Goal: Information Seeking & Learning: Learn about a topic

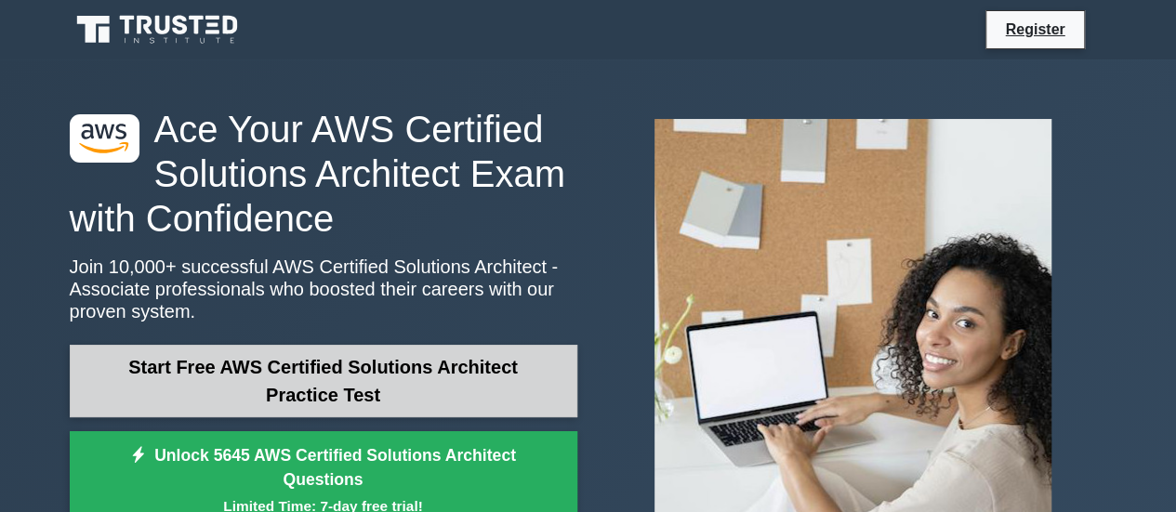
drag, startPoint x: 0, startPoint y: 0, endPoint x: 355, endPoint y: 406, distance: 539.6
click at [355, 406] on link "Start Free AWS Certified Solutions Architect Practice Test" at bounding box center [324, 381] width 508 height 73
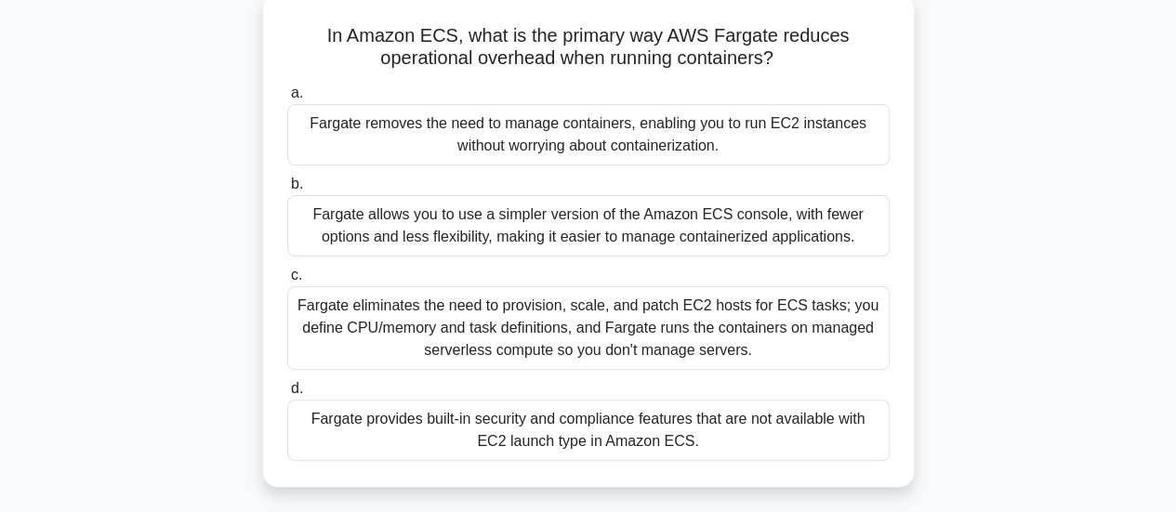
scroll to position [116, 0]
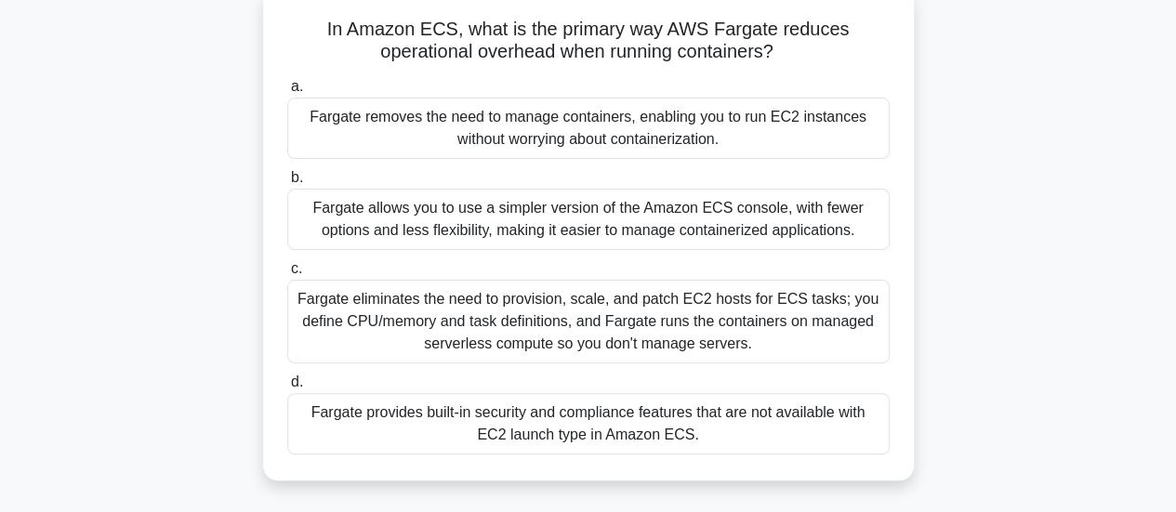
click at [624, 328] on div "Fargate eliminates the need to provision, scale, and patch EC2 hosts for ECS ta…" at bounding box center [588, 322] width 602 height 84
click at [287, 275] on input "c. Fargate eliminates the need to provision, scale, and patch EC2 hosts for ECS…" at bounding box center [287, 269] width 0 height 12
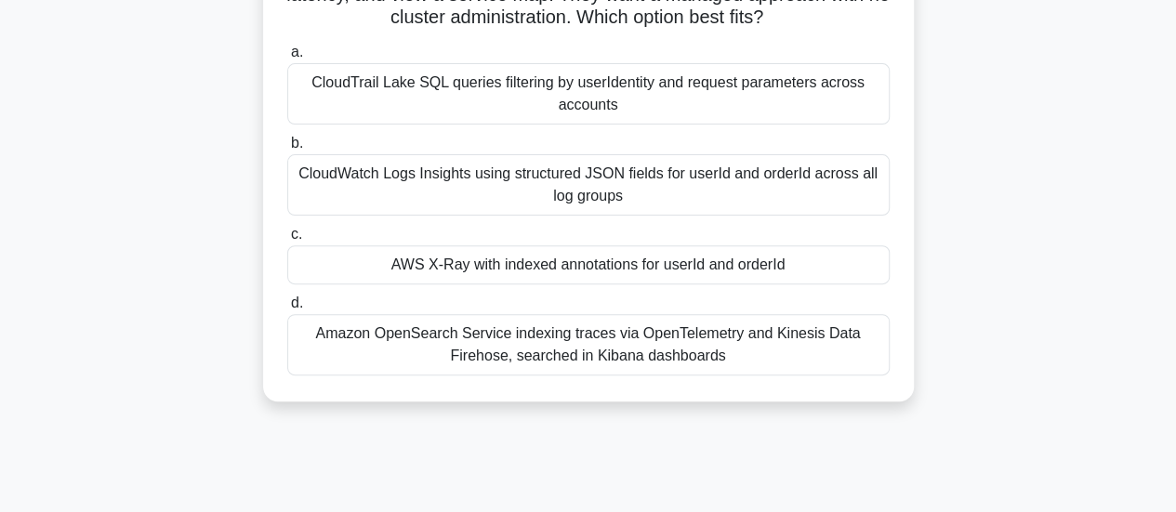
scroll to position [221, 0]
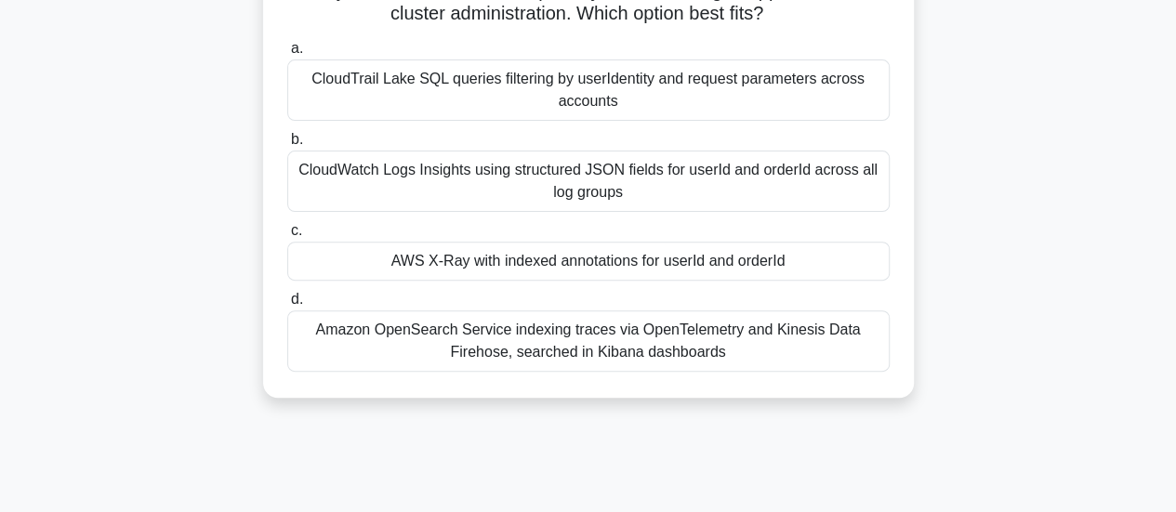
click at [643, 180] on div "CloudWatch Logs Insights using structured JSON fields for userId and orderId ac…" at bounding box center [588, 181] width 602 height 61
click at [287, 146] on input "b. CloudWatch Logs Insights using structured JSON fields for userId and orderId…" at bounding box center [287, 140] width 0 height 12
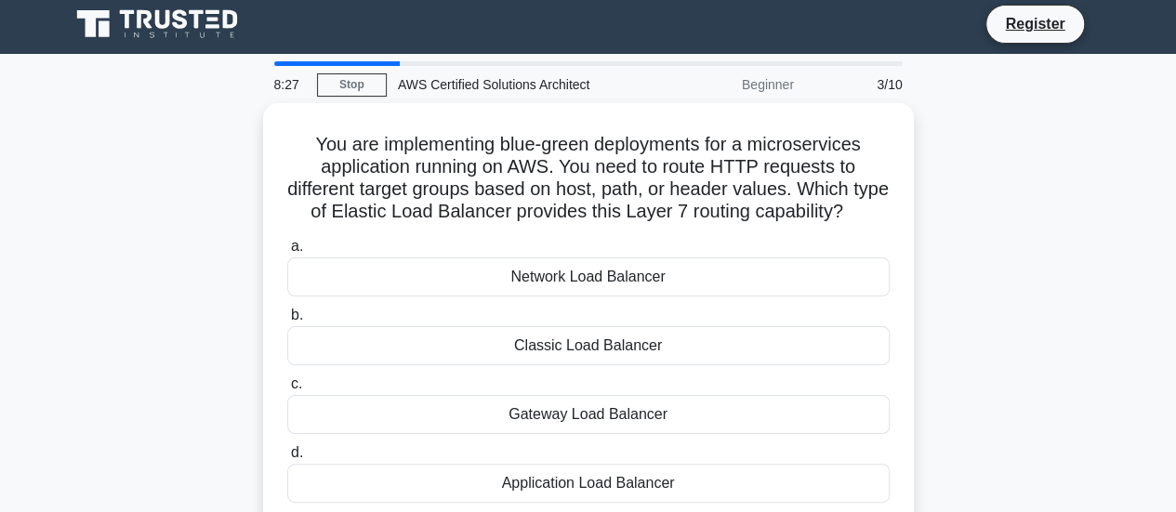
scroll to position [0, 0]
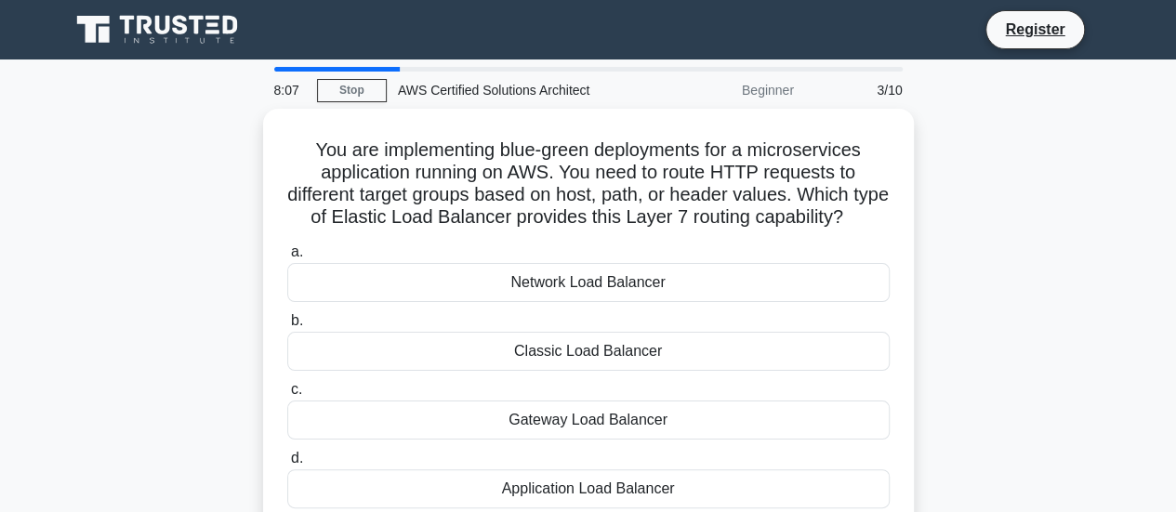
click at [643, 180] on h5 "You are implementing blue-green deployments for a microservices application run…" at bounding box center [588, 184] width 606 height 91
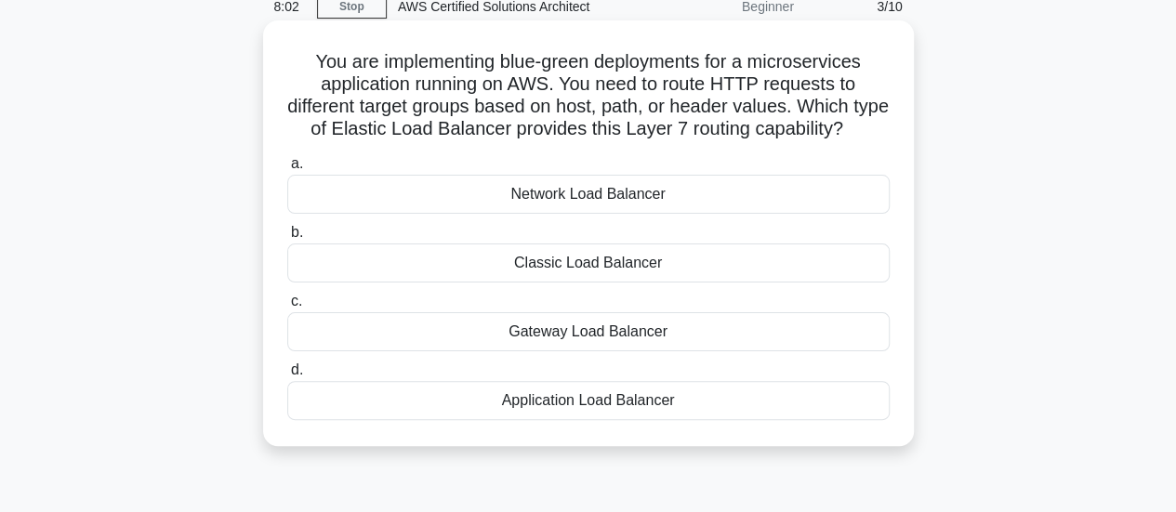
click at [622, 420] on div "Application Load Balancer" at bounding box center [588, 400] width 602 height 39
click at [287, 376] on input "d. Application Load Balancer" at bounding box center [287, 370] width 0 height 12
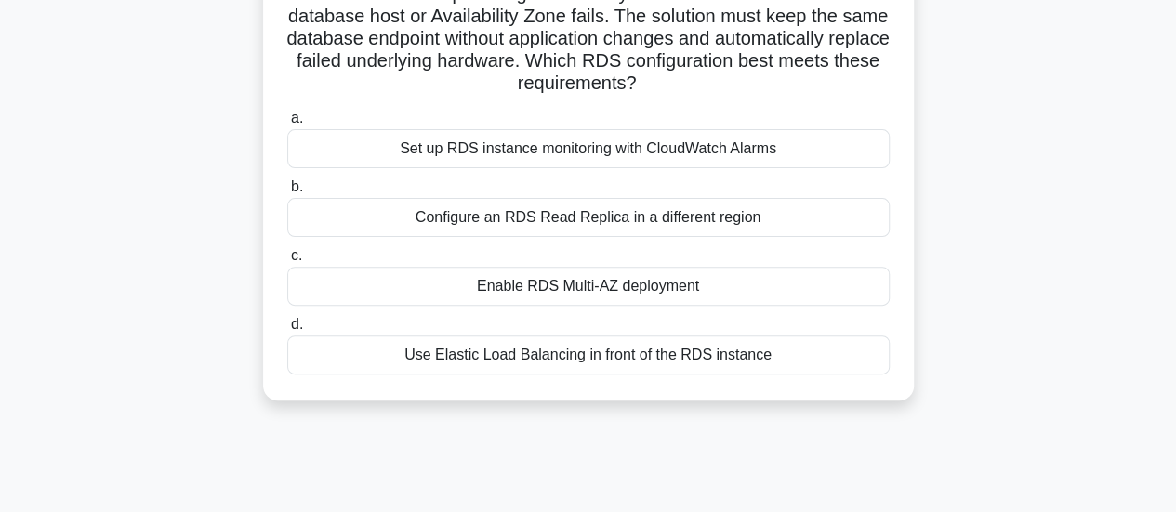
scroll to position [179, 0]
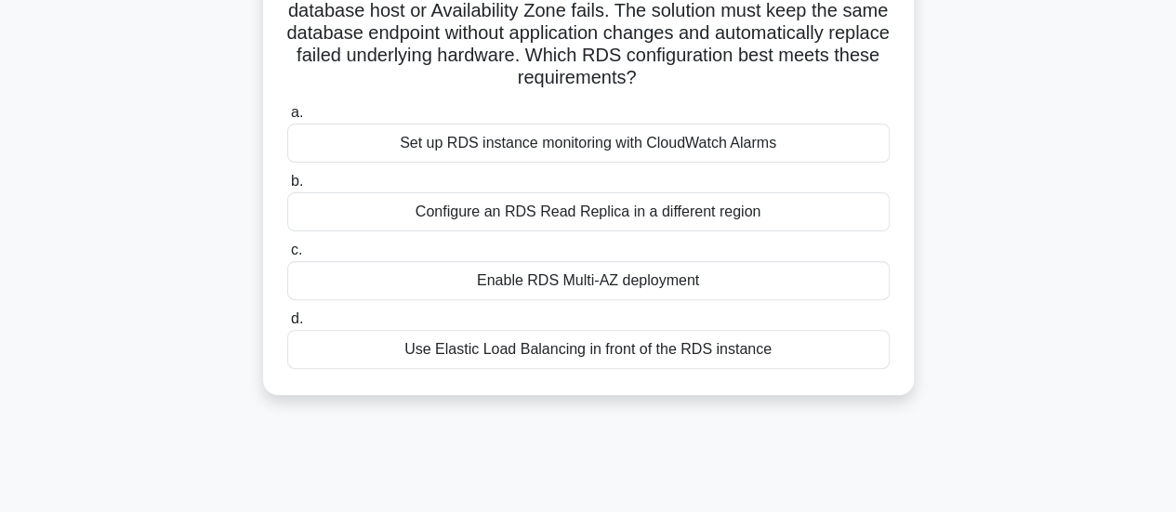
click at [644, 285] on div "Enable RDS Multi-AZ deployment" at bounding box center [588, 280] width 602 height 39
click at [287, 257] on input "c. Enable RDS Multi-AZ deployment" at bounding box center [287, 250] width 0 height 12
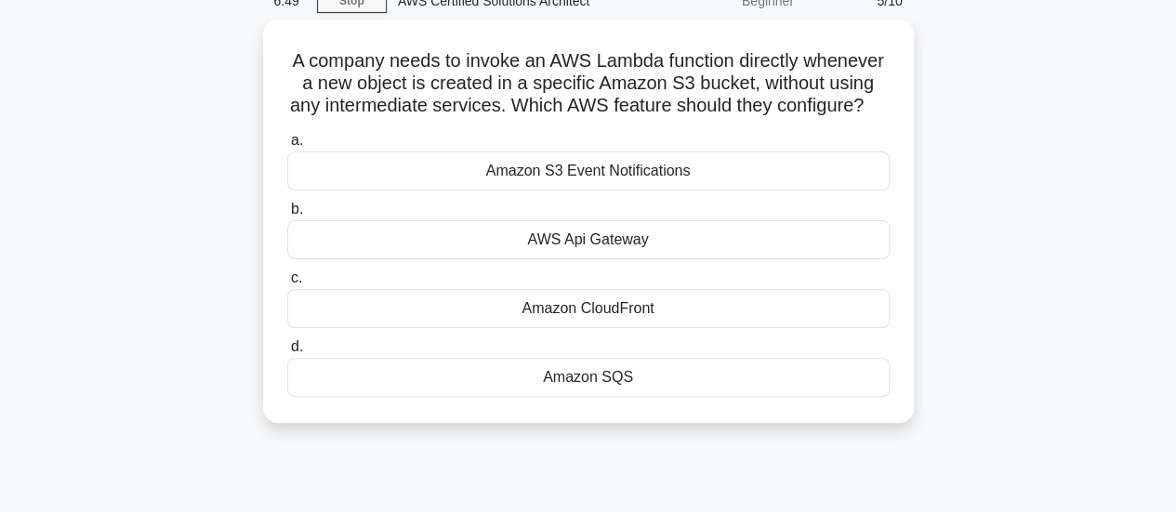
scroll to position [87, 0]
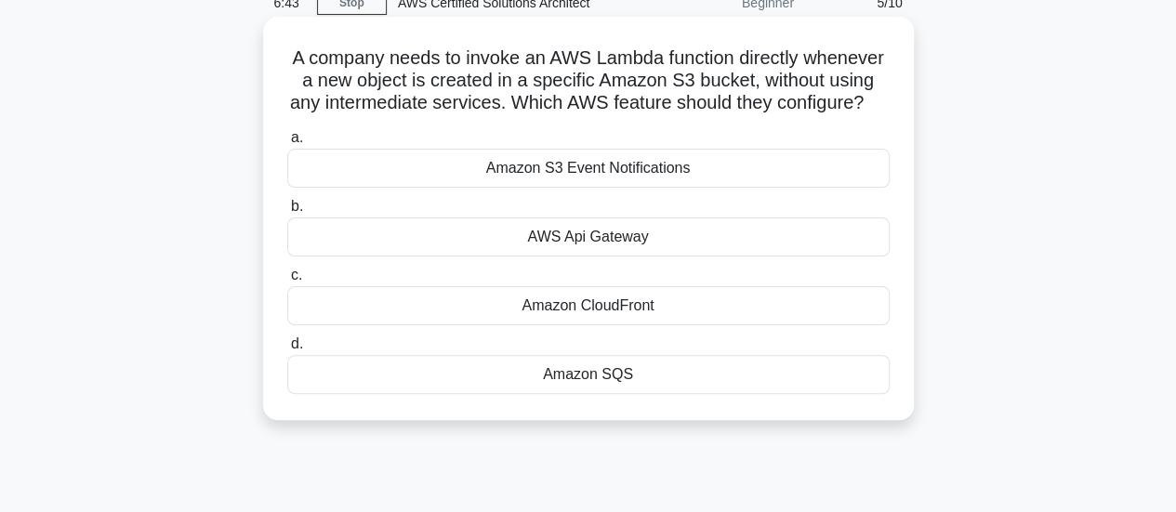
click at [612, 188] on div "Amazon S3 Event Notifications" at bounding box center [588, 168] width 602 height 39
click at [287, 144] on input "a. Amazon S3 Event Notifications" at bounding box center [287, 138] width 0 height 12
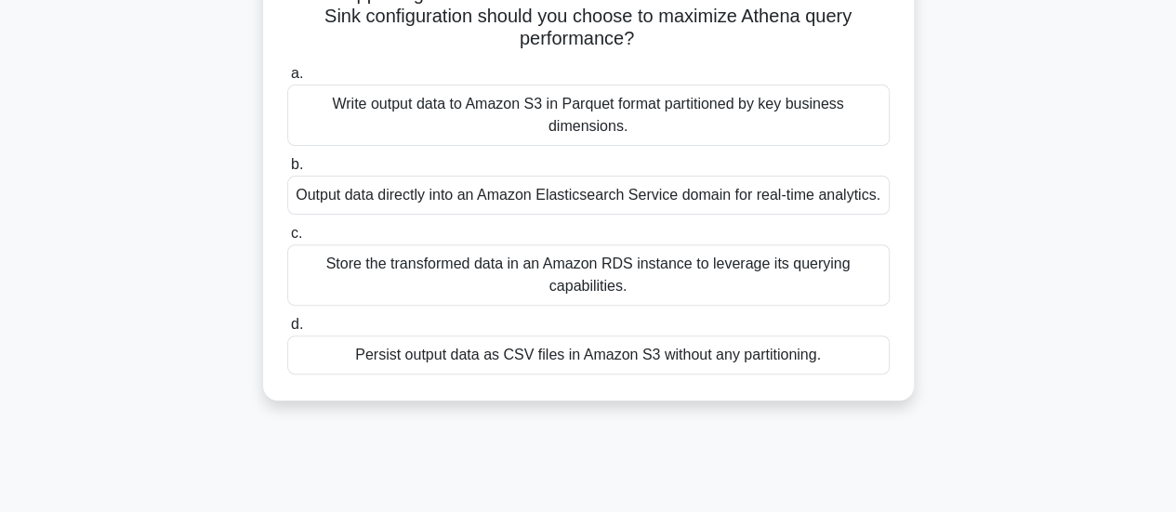
scroll to position [251, 0]
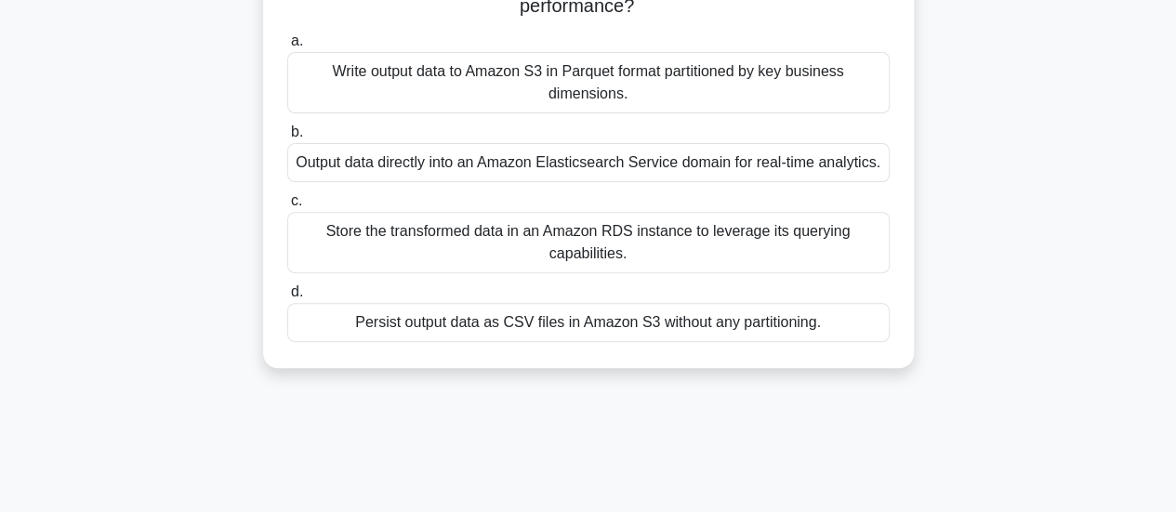
click at [739, 246] on div "Store the transformed data in an Amazon RDS instance to leverage its querying c…" at bounding box center [588, 242] width 602 height 61
click at [287, 207] on input "c. Store the transformed data in an Amazon RDS instance to leverage its queryin…" at bounding box center [287, 201] width 0 height 12
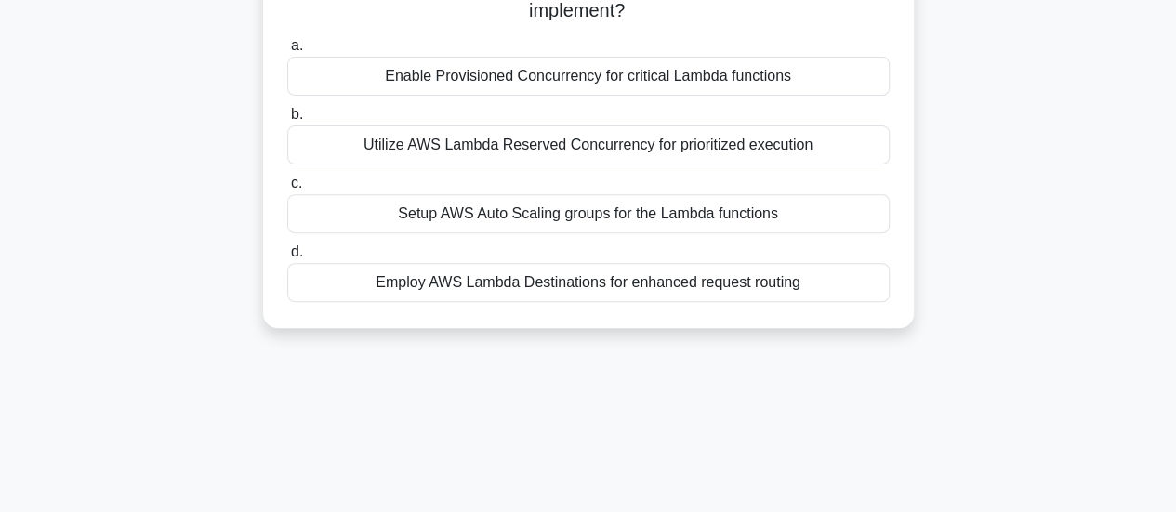
drag, startPoint x: 1170, startPoint y: 272, endPoint x: 1183, endPoint y: 192, distance: 81.0
click at [1175, 192] on html "Register 4:32 Stop" at bounding box center [588, 251] width 1176 height 1004
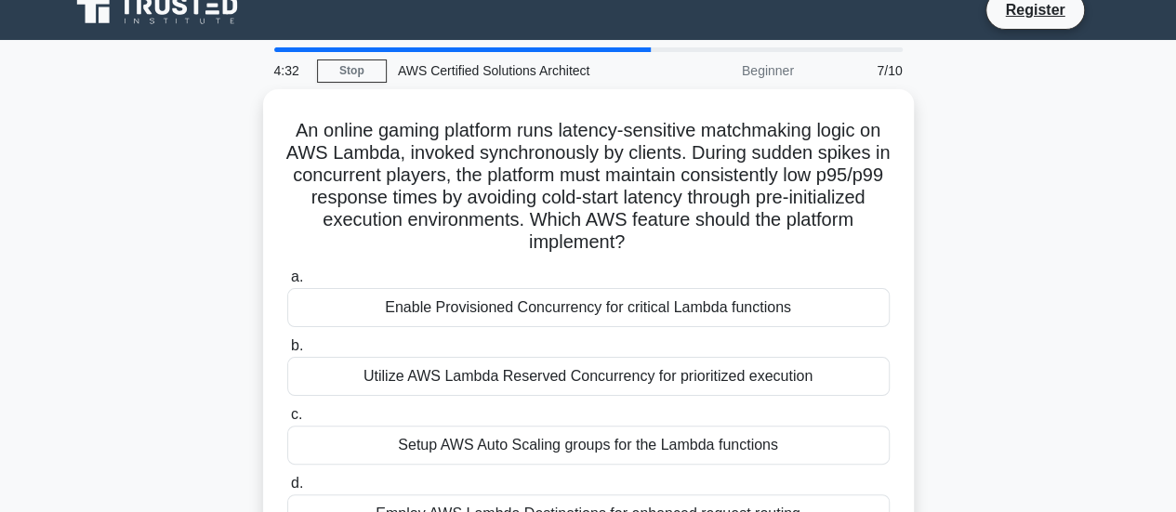
scroll to position [0, 0]
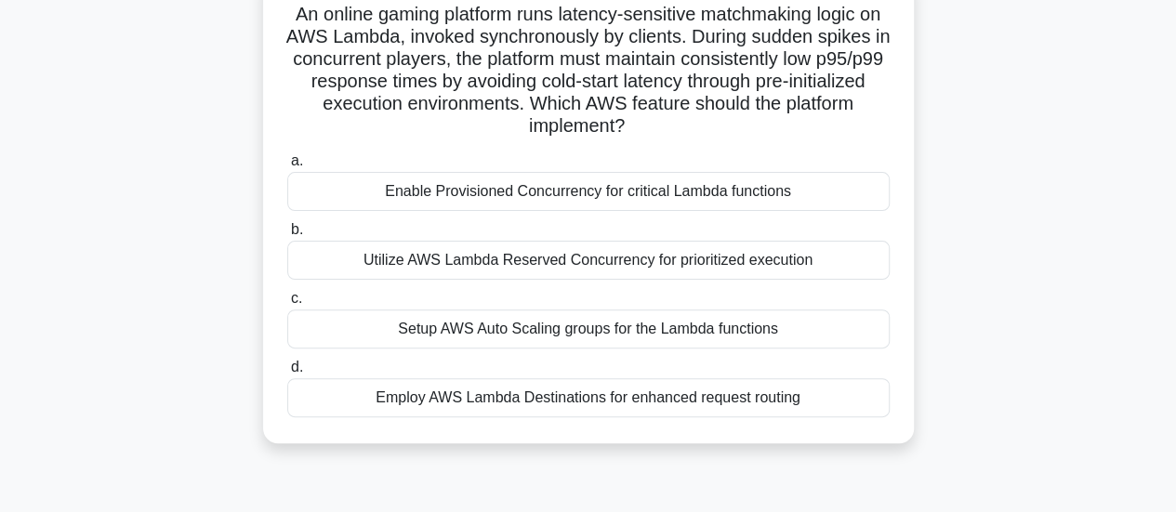
scroll to position [138, 0]
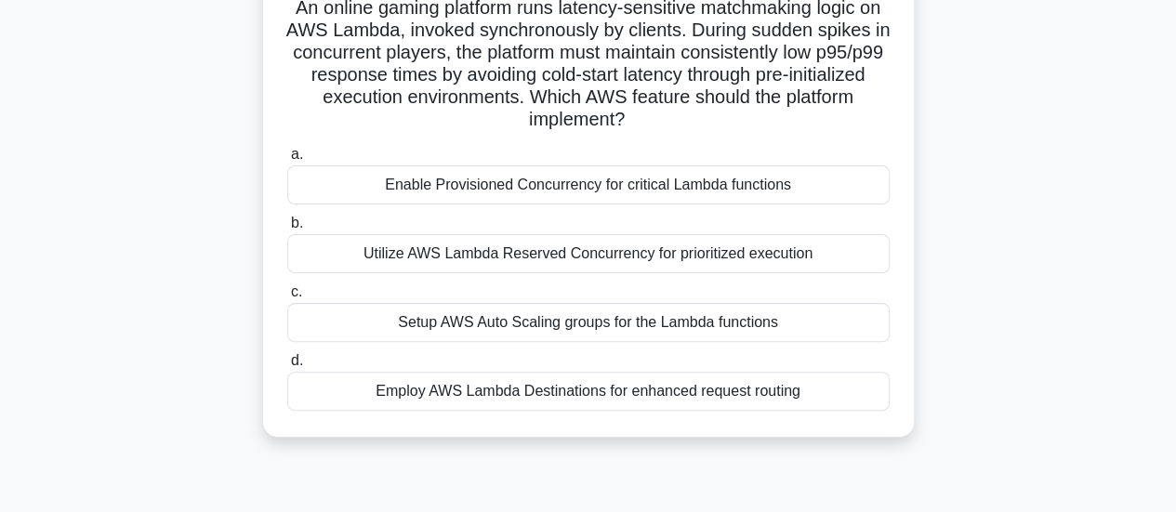
click at [678, 383] on div "Employ AWS Lambda Destinations for enhanced request routing" at bounding box center [588, 391] width 602 height 39
click at [287, 367] on input "d. Employ AWS Lambda Destinations for enhanced request routing" at bounding box center [287, 361] width 0 height 12
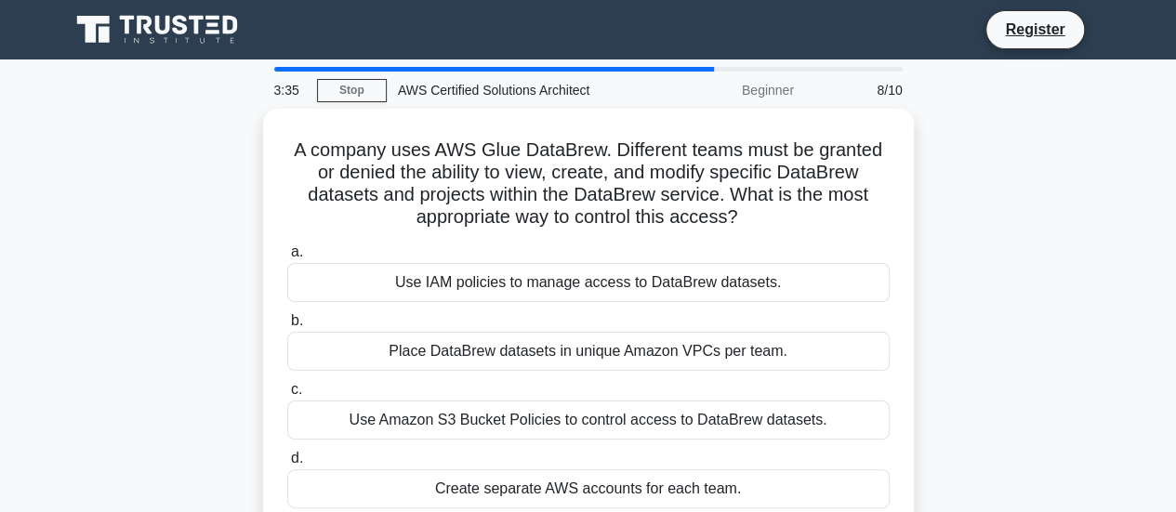
scroll to position [0, 0]
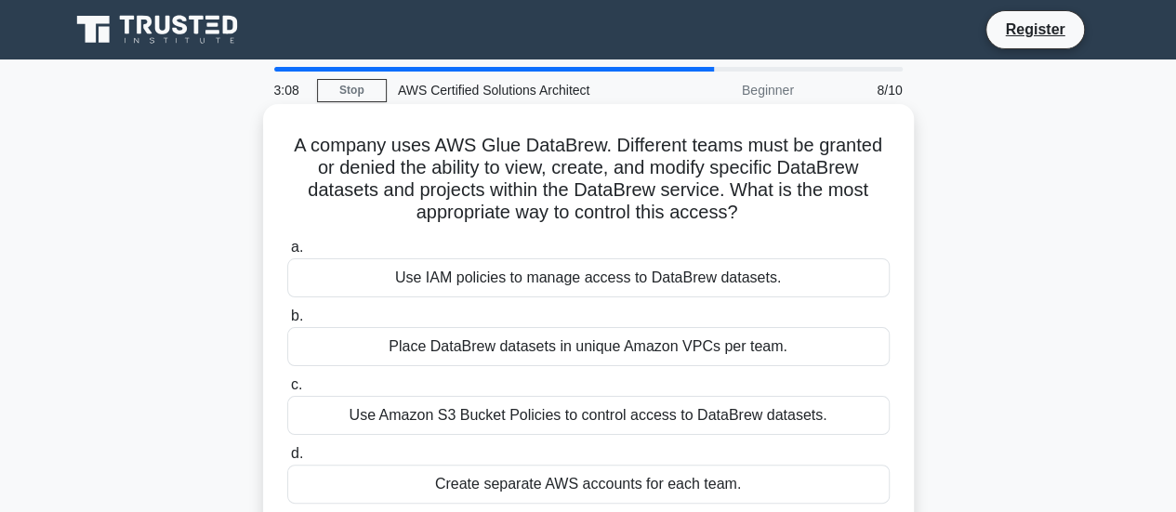
click at [612, 282] on div "Use IAM policies to manage access to DataBrew datasets." at bounding box center [588, 277] width 602 height 39
click at [287, 254] on input "a. Use IAM policies to manage access to DataBrew datasets." at bounding box center [287, 248] width 0 height 12
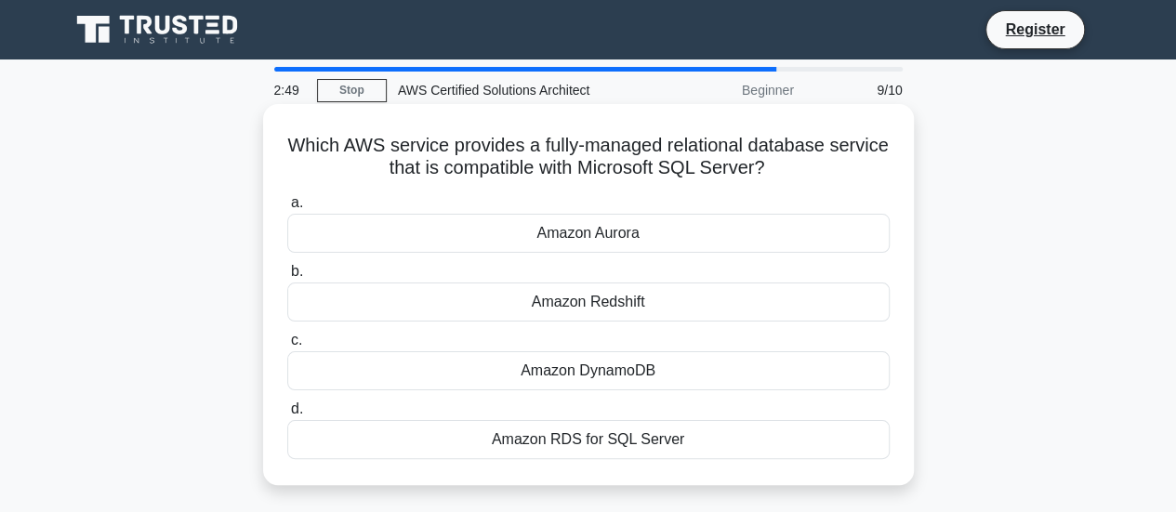
click at [594, 233] on div "Amazon Aurora" at bounding box center [588, 233] width 602 height 39
click at [287, 209] on input "a. Amazon Aurora" at bounding box center [287, 203] width 0 height 12
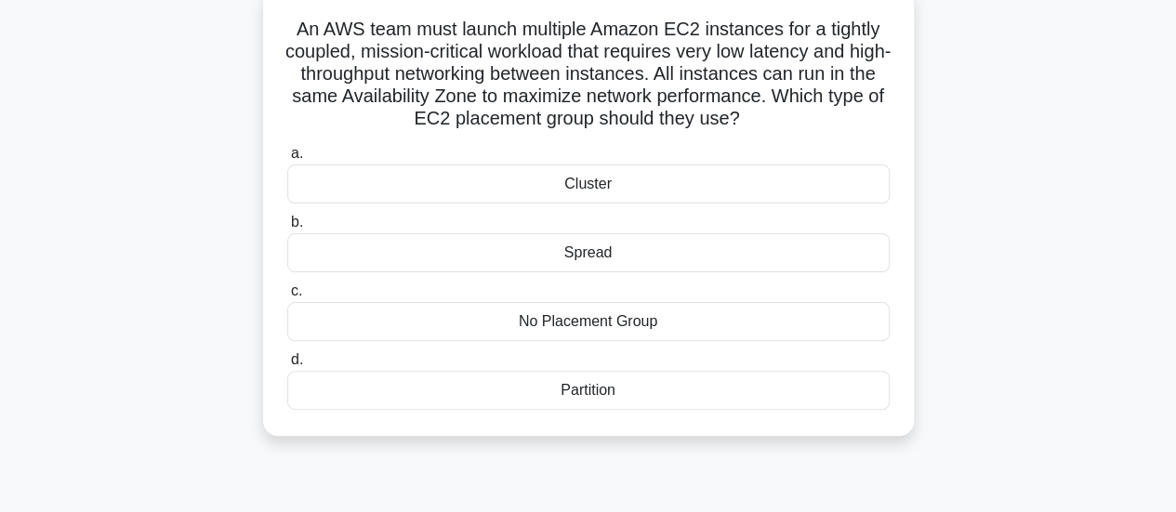
scroll to position [124, 0]
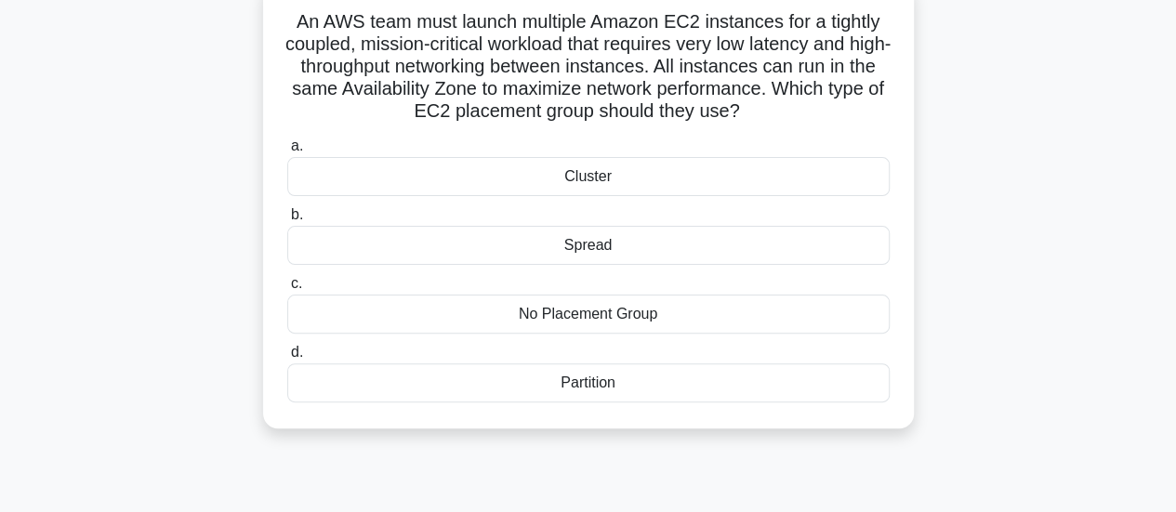
click at [590, 174] on div "Cluster" at bounding box center [588, 176] width 602 height 39
click at [287, 152] on input "a. Cluster" at bounding box center [287, 146] width 0 height 12
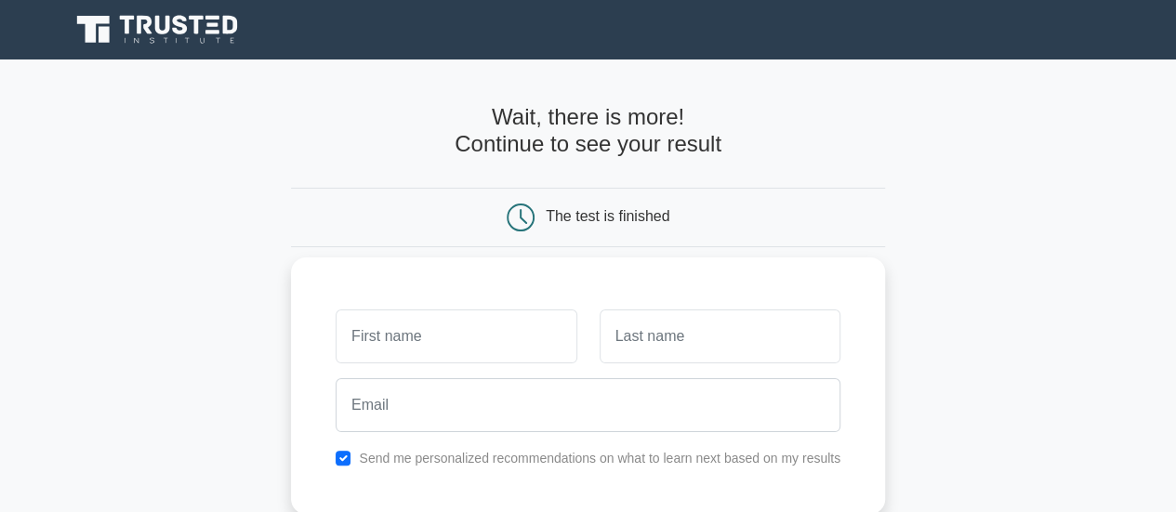
click at [525, 347] on input "text" at bounding box center [456, 337] width 241 height 54
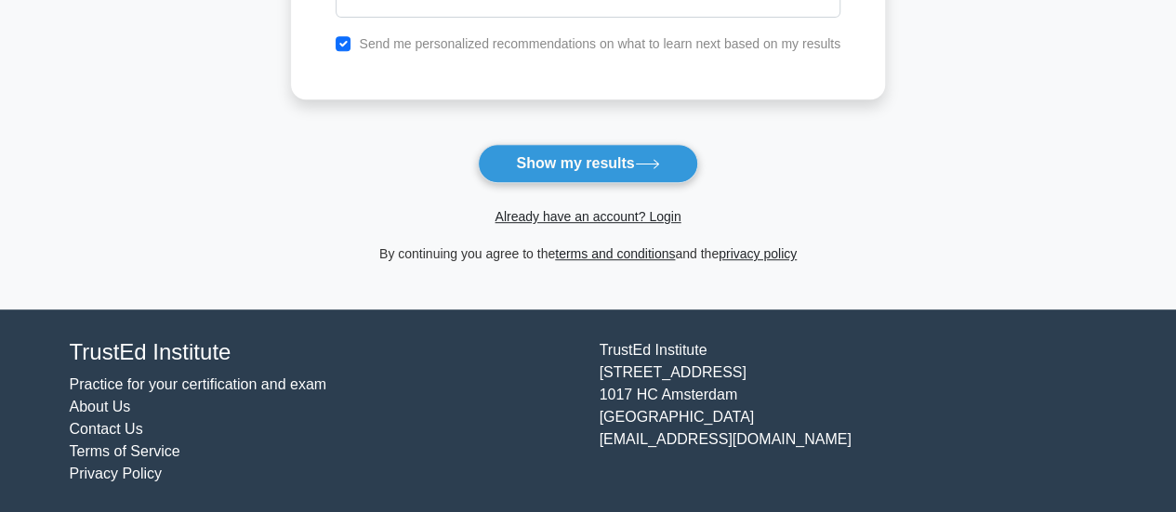
type input "ga"
click at [576, 164] on button "Show my results" at bounding box center [587, 163] width 219 height 39
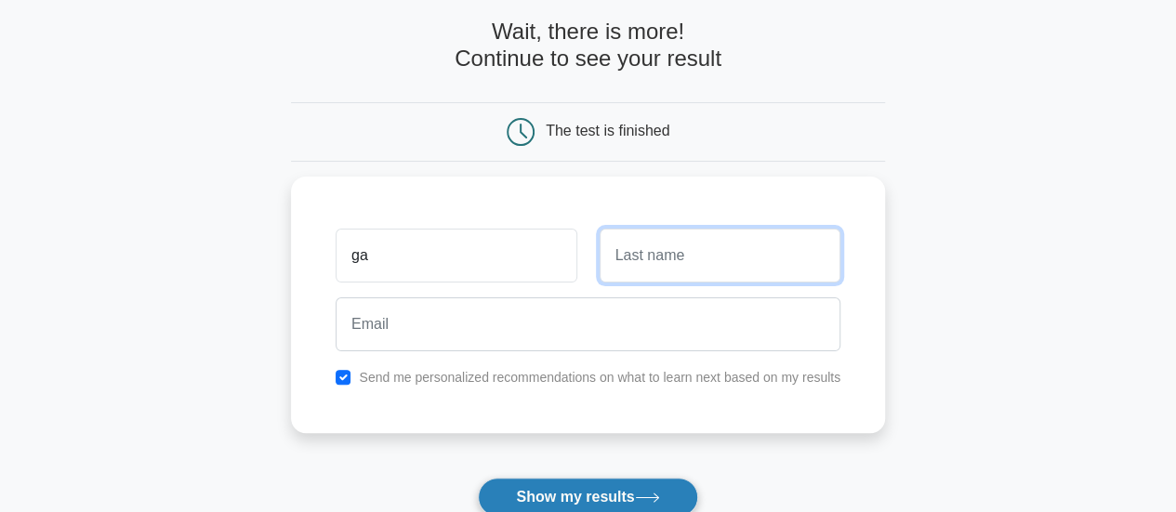
scroll to position [84, 0]
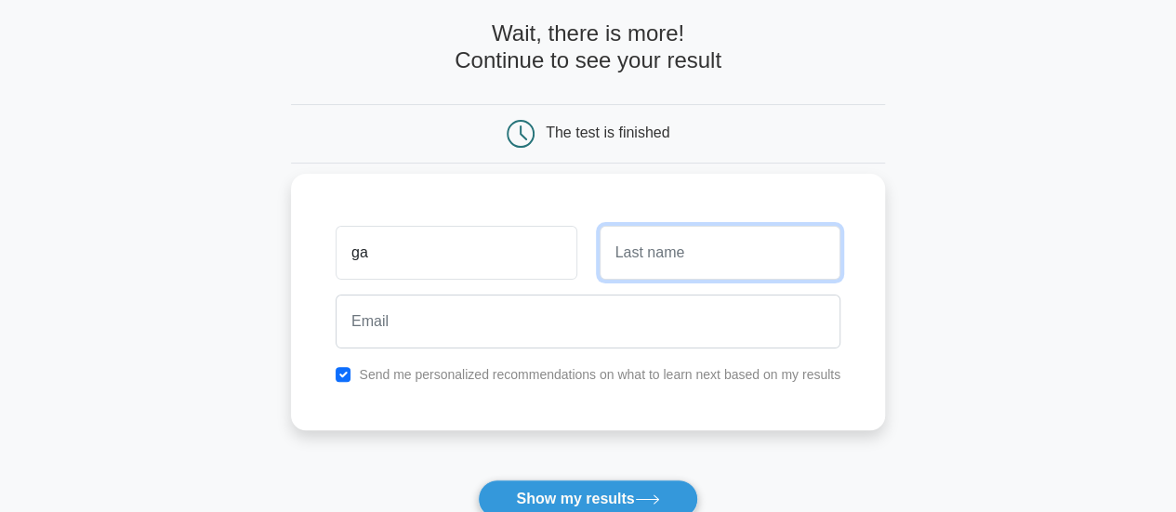
click at [654, 269] on input "text" at bounding box center [720, 253] width 241 height 54
type input "as"
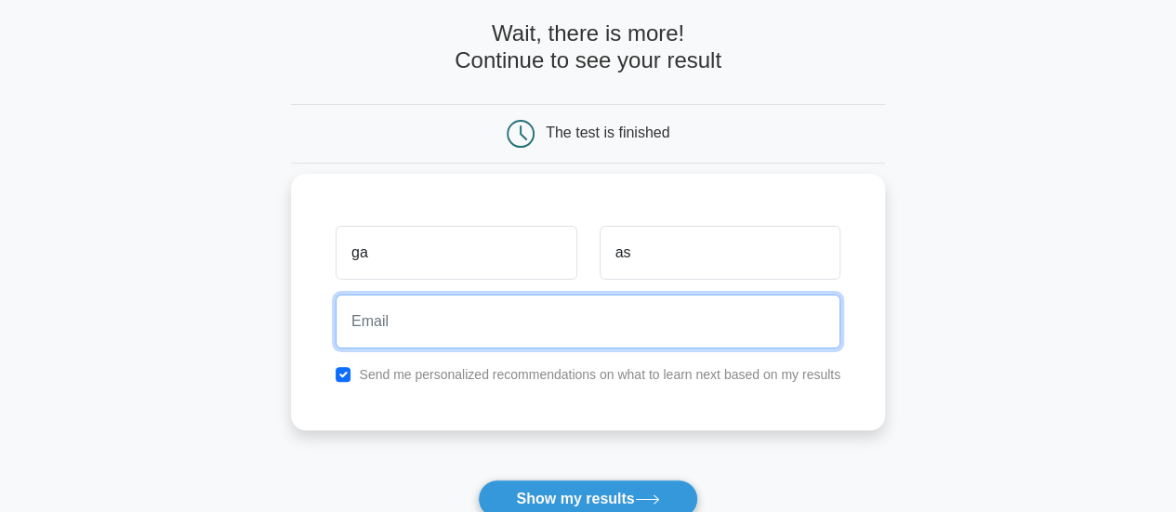
click at [417, 339] on input "email" at bounding box center [588, 322] width 505 height 54
type input "gauravasthanacs0011@gmail.com"
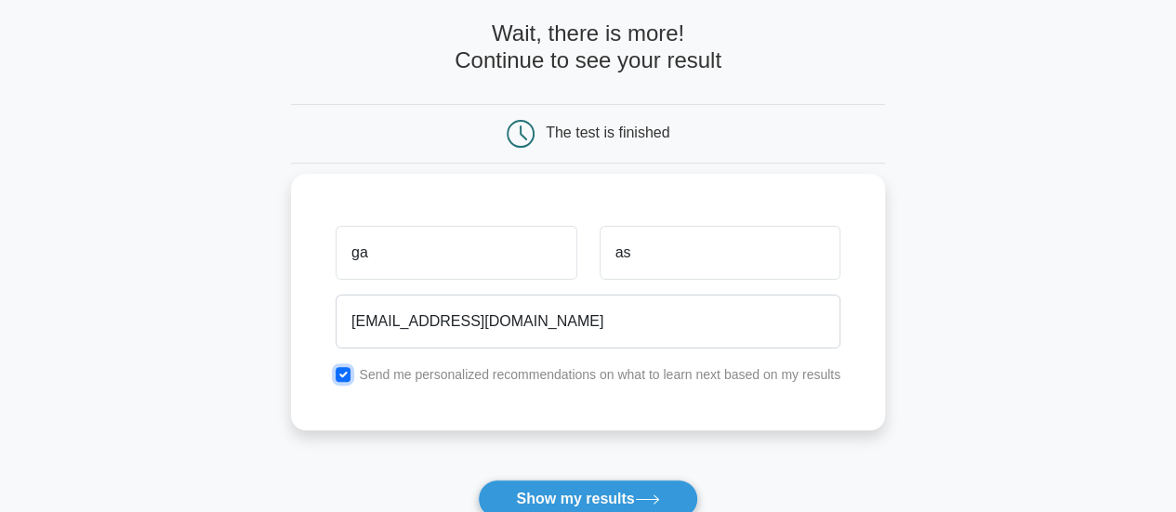
click at [349, 372] on input "checkbox" at bounding box center [343, 374] width 15 height 15
checkbox input "false"
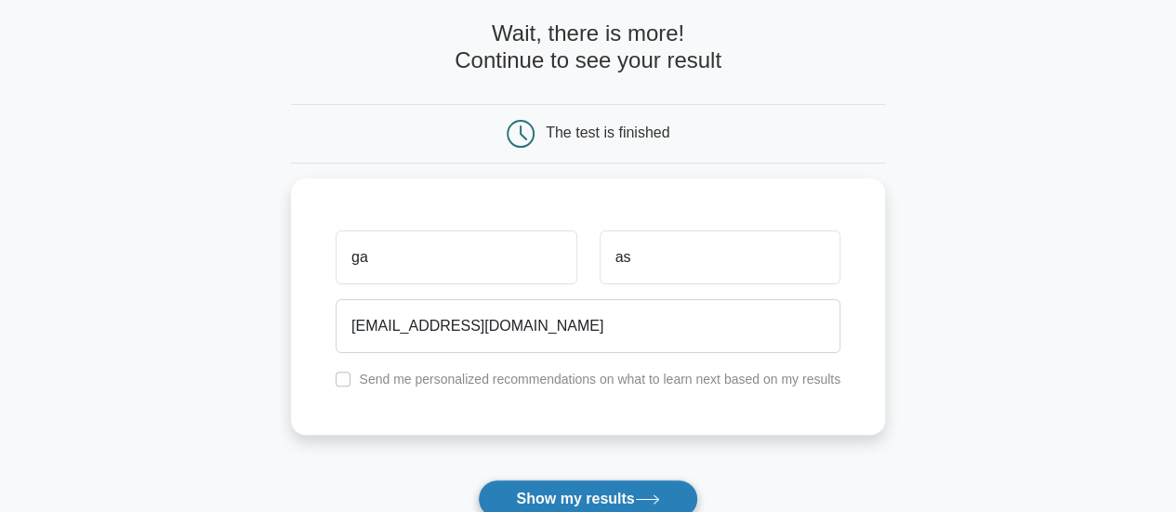
click at [542, 489] on button "Show my results" at bounding box center [587, 499] width 219 height 39
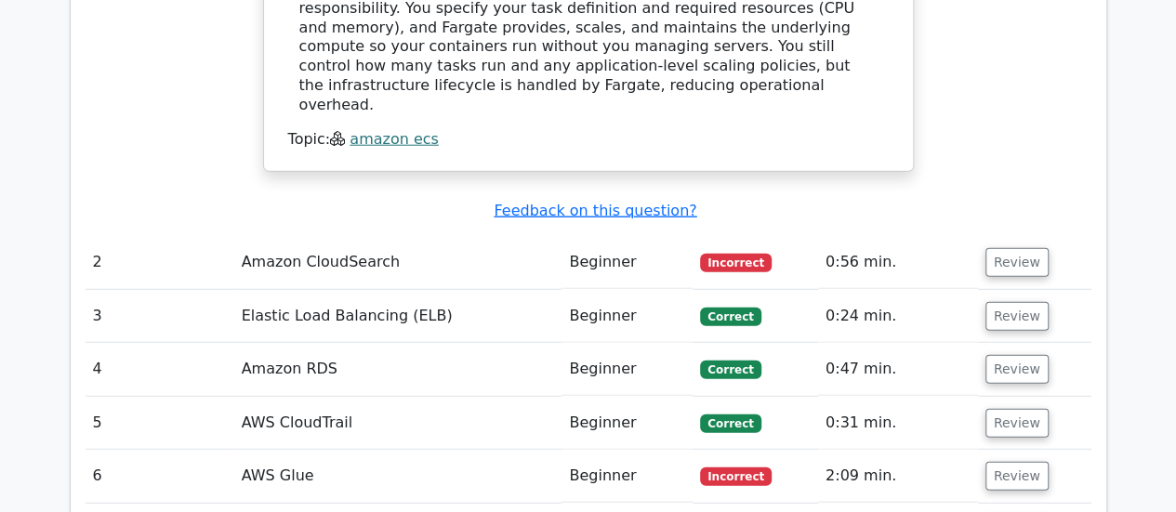
scroll to position [2316, 0]
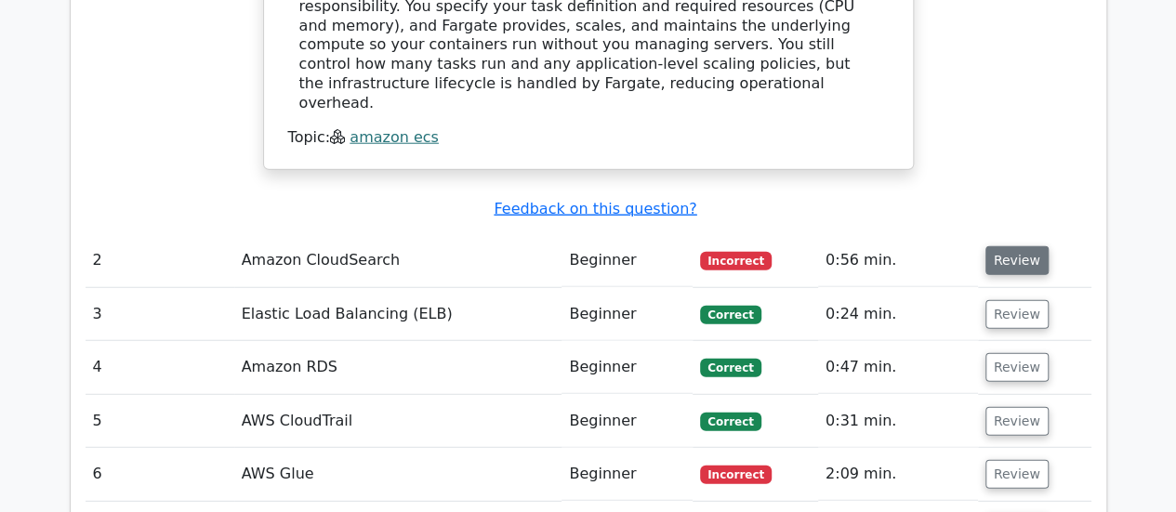
click at [1004, 246] on button "Review" at bounding box center [1016, 260] width 63 height 29
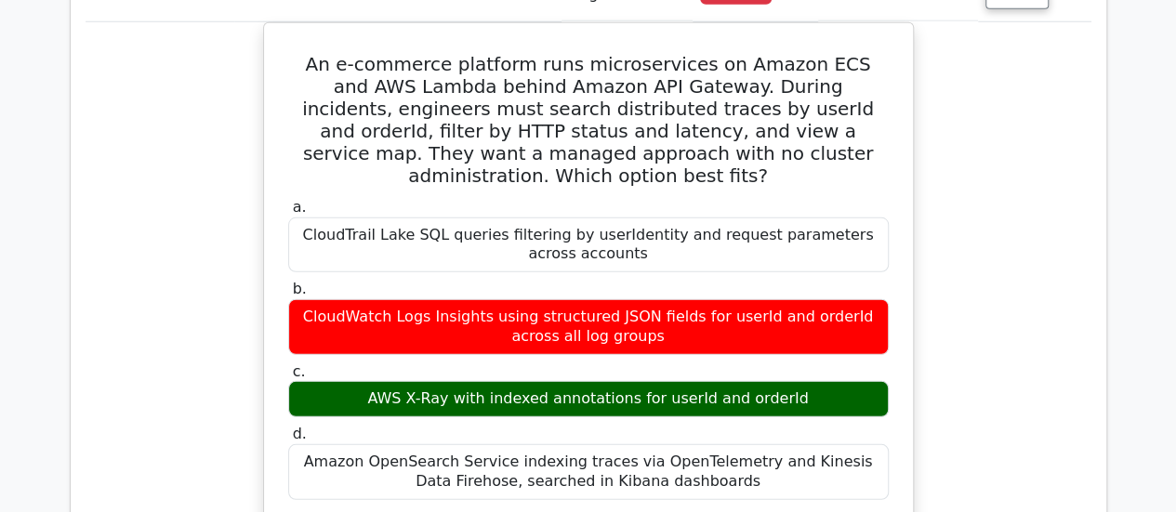
scroll to position [2613, 0]
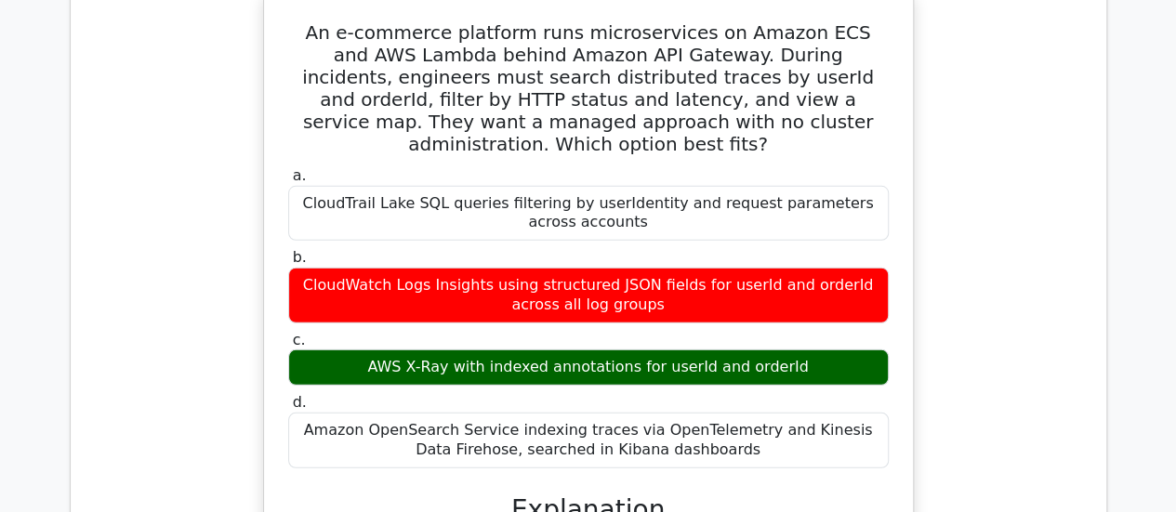
click at [1020, 355] on div "An e-commerce platform runs microservices on Amazon ECS and AWS Lambda behind A…" at bounding box center [589, 499] width 1006 height 1016
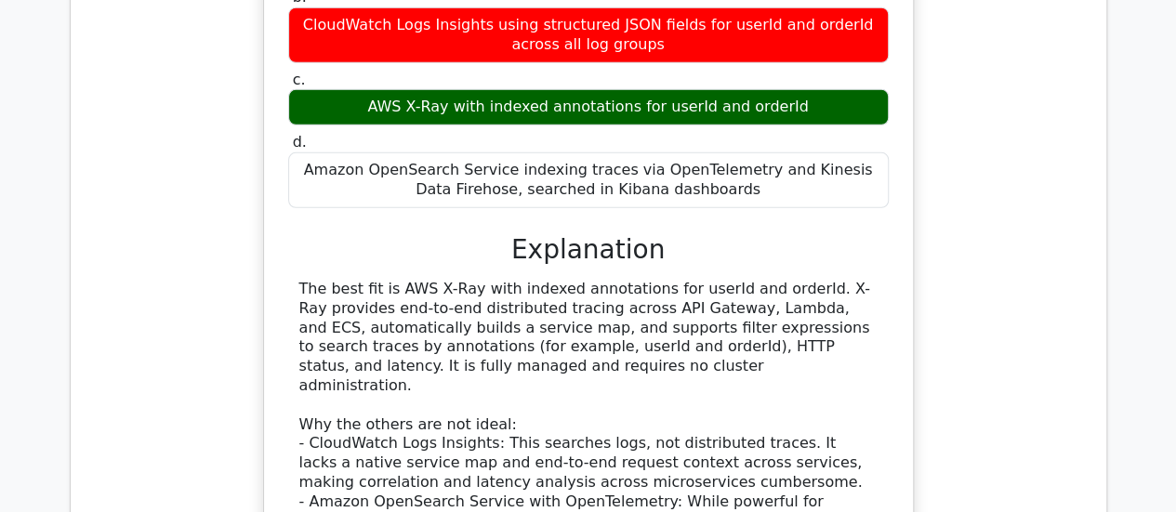
scroll to position [2911, 0]
